Goal: Information Seeking & Learning: Check status

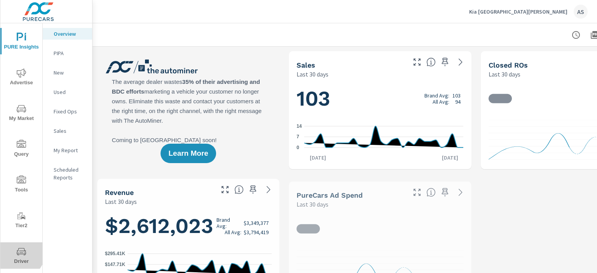
click at [19, 253] on icon "nav menu" at bounding box center [21, 251] width 9 height 9
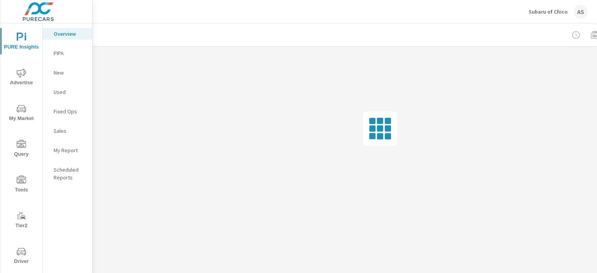
click at [23, 256] on span "Driver" at bounding box center [21, 256] width 37 height 19
click at [24, 257] on span "Driver" at bounding box center [21, 256] width 37 height 19
click at [19, 258] on span "Driver" at bounding box center [21, 256] width 37 height 19
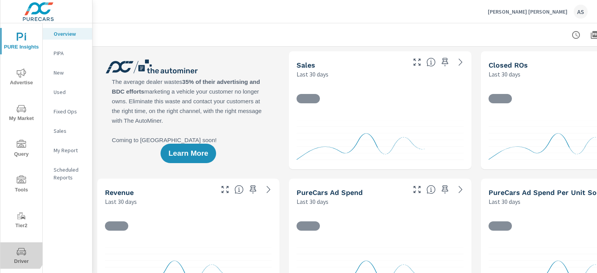
click at [20, 253] on icon "nav menu" at bounding box center [21, 251] width 9 height 9
